Goal: Task Accomplishment & Management: Manage account settings

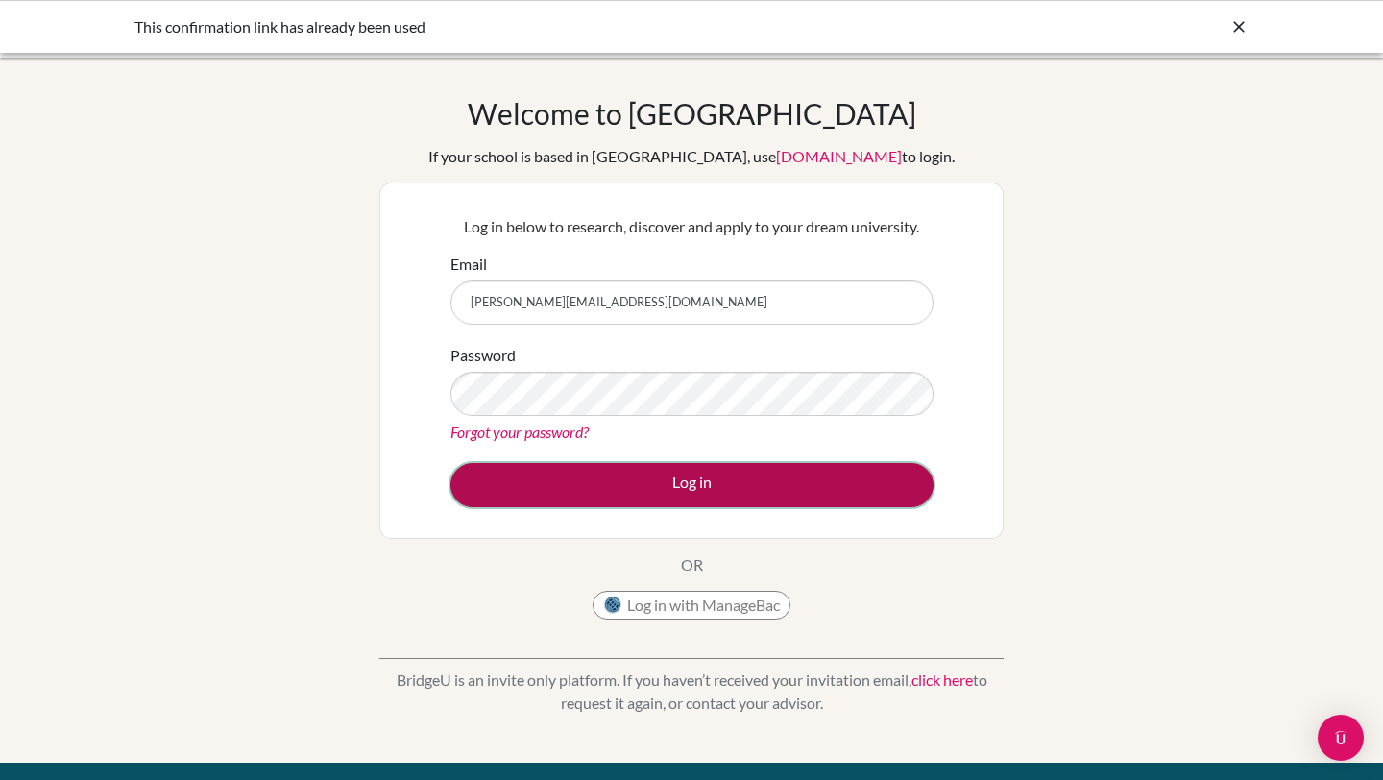
click at [613, 493] on button "Log in" at bounding box center [691, 485] width 483 height 44
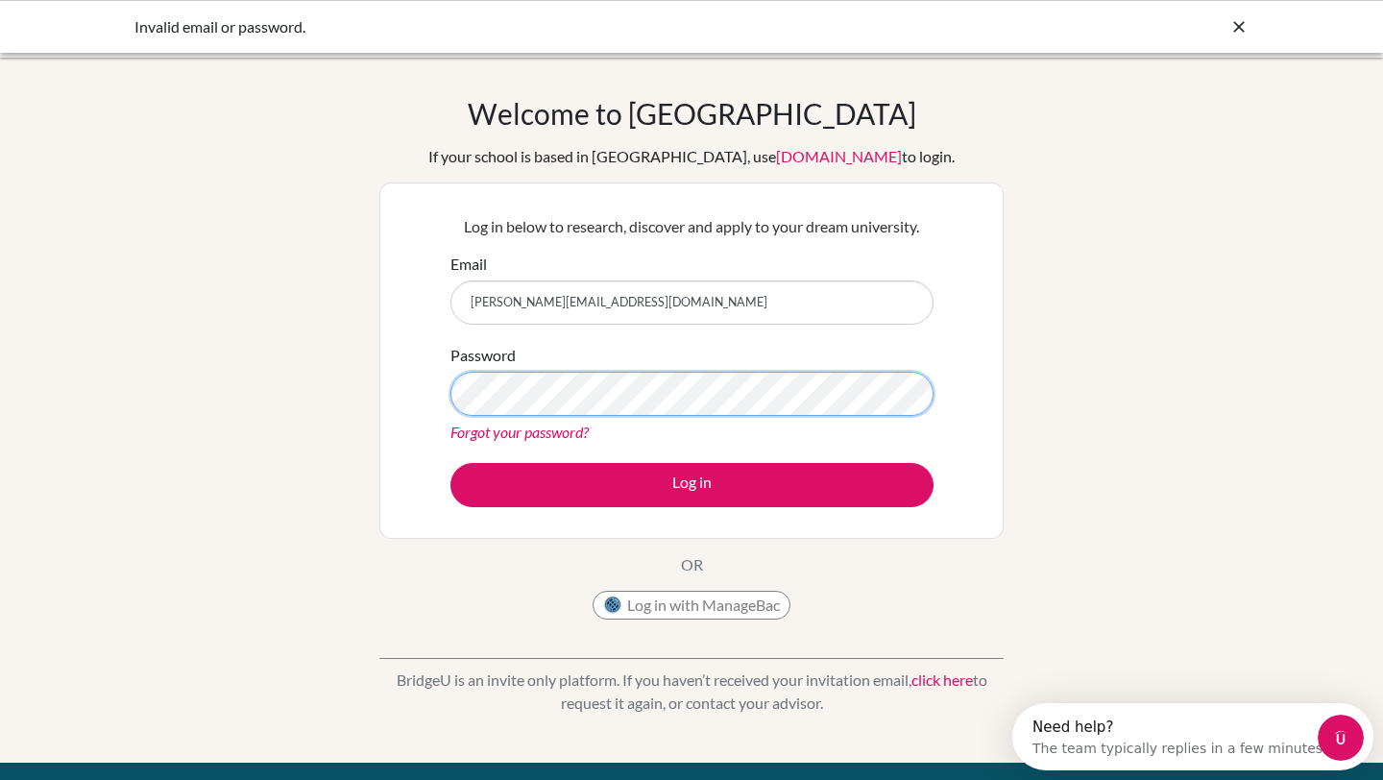
click at [450, 463] on button "Log in" at bounding box center [691, 485] width 483 height 44
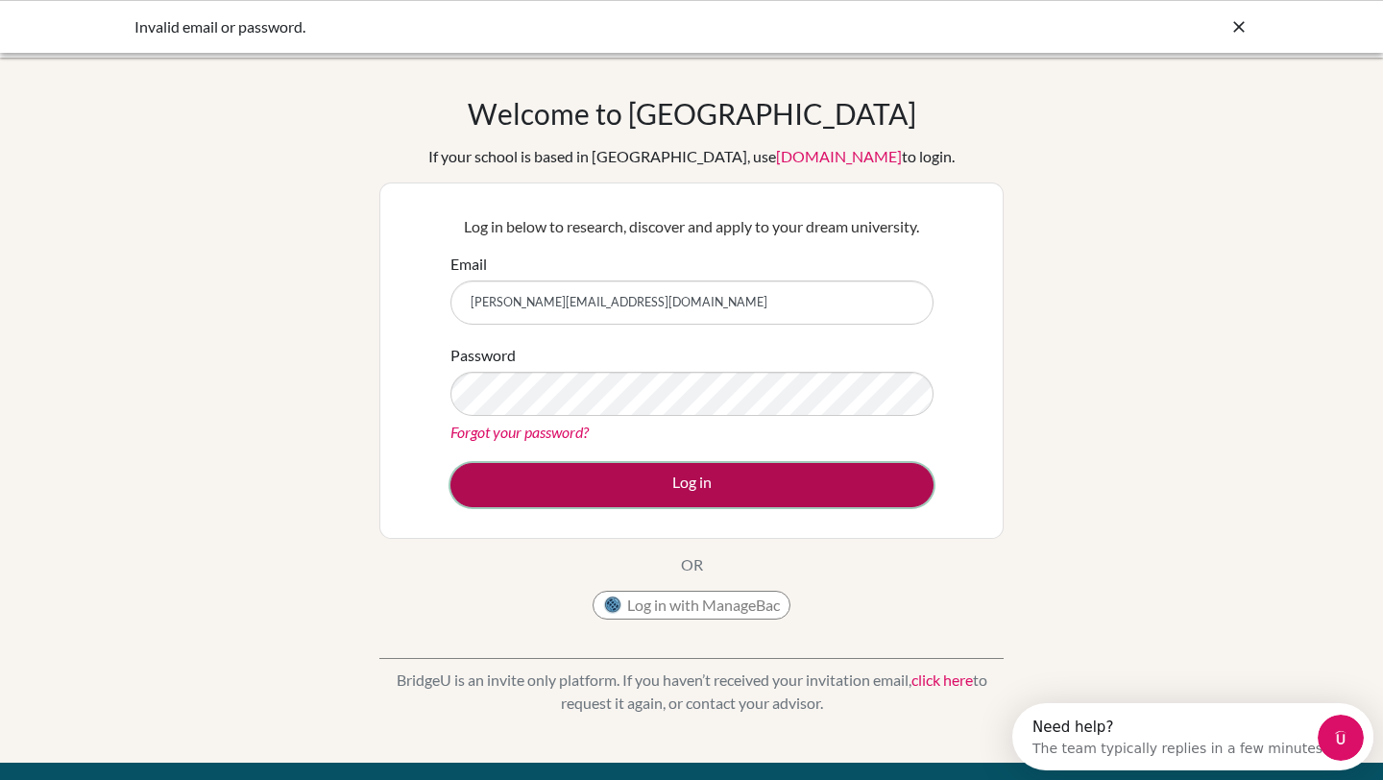
click at [639, 483] on button "Log in" at bounding box center [691, 485] width 483 height 44
